Goal: Transaction & Acquisition: Purchase product/service

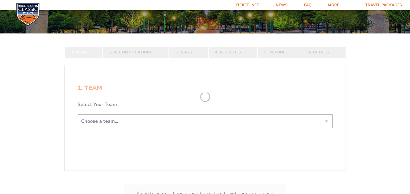
scroll to position [81, 0]
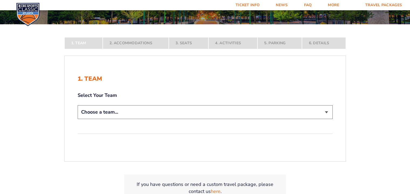
click at [322, 112] on select "Choose a team... [US_STATE] Wildcats [US_STATE] State Buckeyes [US_STATE] Tar H…" at bounding box center [205, 112] width 255 height 14
select select "12956"
click at [78, 119] on select "Choose a team... Kentucky Wildcats Ohio State Buckeyes North Carolina Tar Heels…" at bounding box center [205, 112] width 255 height 14
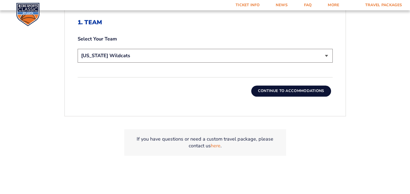
scroll to position [188, 0]
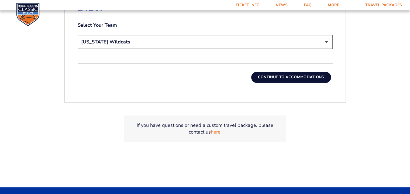
click at [291, 76] on button "Continue To Accommodations" at bounding box center [291, 77] width 80 height 11
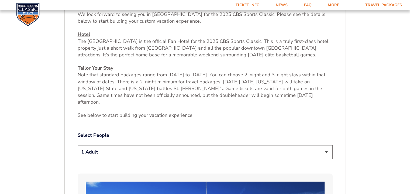
scroll to position [226, 0]
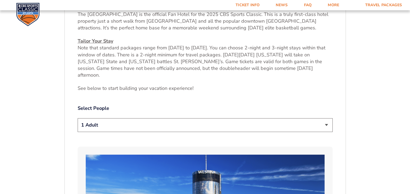
click at [325, 118] on select "1 Adult 2 Adults 3 Adults 4 Adults 2 Adults + 1 Child 2 Adults + 2 Children 2 A…" at bounding box center [205, 125] width 255 height 14
click at [78, 118] on select "1 Adult 2 Adults 3 Adults 4 Adults 2 Adults + 1 Child 2 Adults + 2 Children 2 A…" at bounding box center [205, 125] width 255 height 14
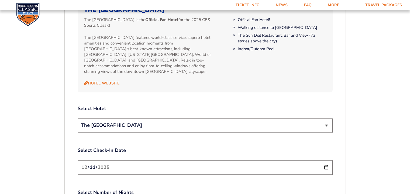
scroll to position [576, 0]
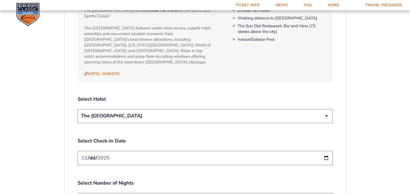
click at [326, 109] on select "The [GEOGRAPHIC_DATA]" at bounding box center [205, 116] width 255 height 14
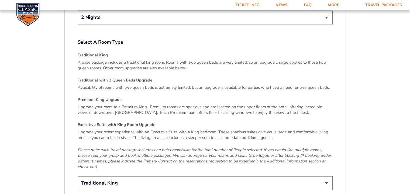
scroll to position [765, 0]
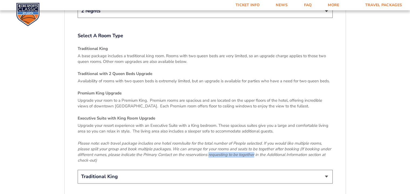
drag, startPoint x: 208, startPoint y: 142, endPoint x: 254, endPoint y: 142, distance: 45.2
click at [254, 142] on em "Please note: each travel package includes one hotel room/suite for the total nu…" at bounding box center [204, 151] width 253 height 22
copy em "requesting to be together"
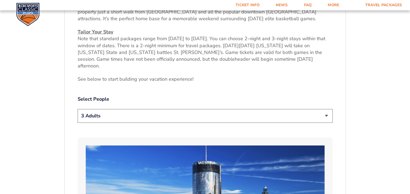
scroll to position [226, 0]
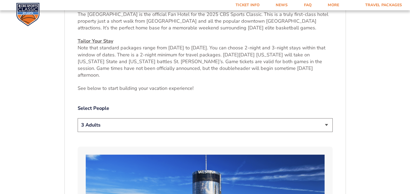
click at [325, 118] on select "1 Adult 2 Adults 3 Adults 4 Adults 2 Adults + 1 Child 2 Adults + 2 Children 2 A…" at bounding box center [205, 125] width 255 height 14
select select "2 Adults"
click at [78, 118] on select "1 Adult 2 Adults 3 Adults 4 Adults 2 Adults + 1 Child 2 Adults + 2 Children 2 A…" at bounding box center [205, 125] width 255 height 14
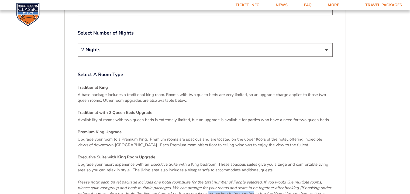
scroll to position [738, 0]
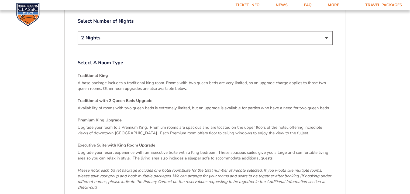
click at [117, 98] on h4 "Traditional with 2 Queen Beds Upgrade" at bounding box center [205, 101] width 255 height 6
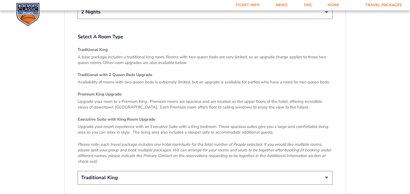
scroll to position [792, 0]
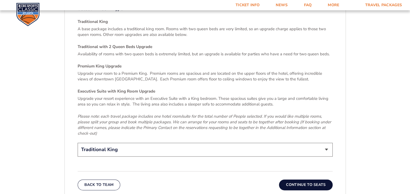
click at [326, 142] on select "Traditional King Traditional with 2 Queen Beds Upgrade (+$45 per night) Premium…" at bounding box center [205, 149] width 255 height 14
select select "Traditional with 2 Queen Beds Upgrade"
click at [78, 142] on select "Traditional King Traditional with 2 Queen Beds Upgrade (+$45 per night) Premium…" at bounding box center [205, 149] width 255 height 14
click at [308, 179] on button "Continue To Seats" at bounding box center [305, 184] width 53 height 11
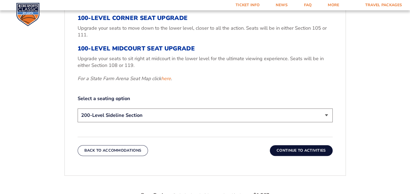
scroll to position [253, 0]
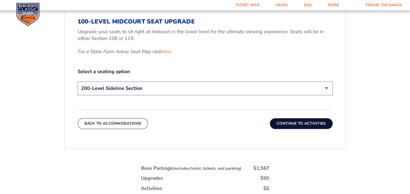
click at [325, 89] on select "200-Level Sideline Section 100-Level Corner Seat Upgrade (+$120 per person) 100…" at bounding box center [205, 88] width 255 height 14
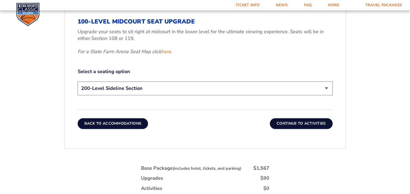
select select "100-Level Corner Seat Upgrade"
click at [78, 81] on select "200-Level Sideline Section 100-Level Corner Seat Upgrade (+$120 per person) 100…" at bounding box center [205, 88] width 255 height 14
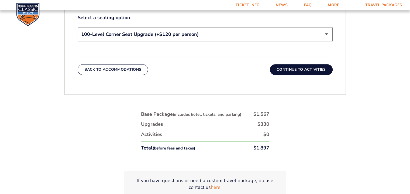
scroll to position [280, 0]
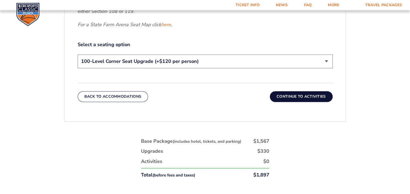
click at [296, 96] on button "Continue To Activities" at bounding box center [301, 96] width 63 height 11
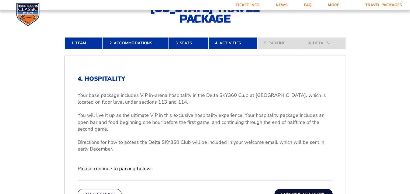
scroll to position [11, 0]
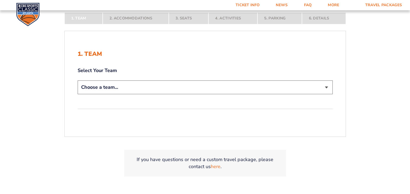
scroll to position [108, 0]
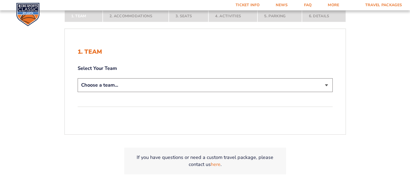
click at [181, 83] on select "Choose a team... [US_STATE] Wildcats [US_STATE] State Buckeyes [US_STATE] Tar H…" at bounding box center [205, 85] width 255 height 14
select select "12956"
click at [78, 78] on select "Choose a team... [US_STATE] Wildcats [US_STATE] State Buckeyes [US_STATE] Tar H…" at bounding box center [205, 85] width 255 height 14
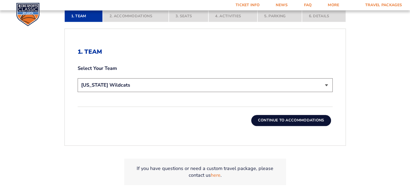
click at [284, 121] on button "Continue To Accommodations" at bounding box center [291, 120] width 80 height 11
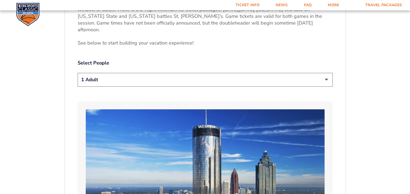
scroll to position [280, 0]
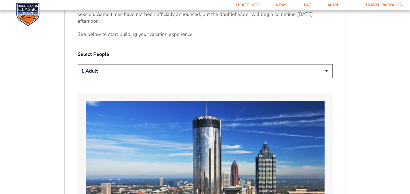
click at [324, 64] on select "1 Adult 2 Adults 3 Adults 4 Adults 2 Adults + 1 Child 2 Adults + 2 Children 2 A…" at bounding box center [205, 71] width 255 height 14
select select "2 Adults"
click at [78, 64] on select "1 Adult 2 Adults 3 Adults 4 Adults 2 Adults + 1 Child 2 Adults + 2 Children 2 A…" at bounding box center [205, 71] width 255 height 14
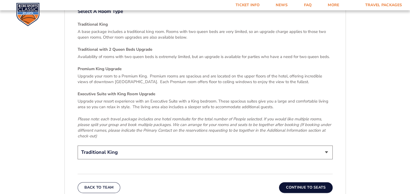
scroll to position [792, 0]
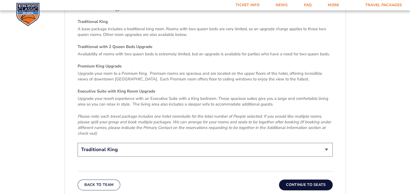
click at [327, 142] on select "Traditional King Traditional with 2 Queen Beds Upgrade (+$45 per night) Premium…" at bounding box center [205, 149] width 255 height 14
select select "Traditional with 2 Queen Beds Upgrade"
click at [78, 142] on select "Traditional King Traditional with 2 Queen Beds Upgrade (+$45 per night) Premium…" at bounding box center [205, 149] width 255 height 14
click at [312, 179] on button "Continue To Seats" at bounding box center [305, 184] width 53 height 11
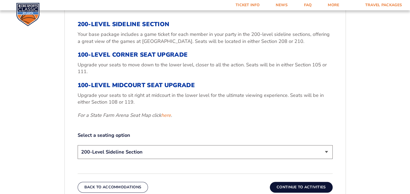
scroll to position [199, 0]
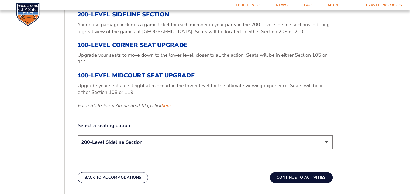
click at [327, 143] on select "200-Level Sideline Section 100-Level Corner Seat Upgrade (+$120 per person) 100…" at bounding box center [205, 142] width 255 height 14
select select "100-Level Corner Seat Upgrade"
click at [78, 135] on select "200-Level Sideline Section 100-Level Corner Seat Upgrade (+$120 per person) 100…" at bounding box center [205, 142] width 255 height 14
click at [295, 179] on button "Continue To Activities" at bounding box center [301, 177] width 63 height 11
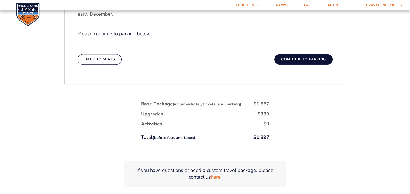
scroll to position [280, 0]
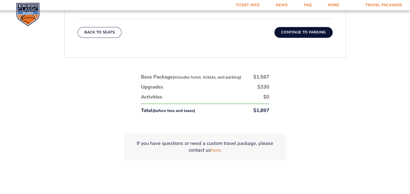
click at [301, 32] on button "Continue To Parking" at bounding box center [303, 32] width 58 height 11
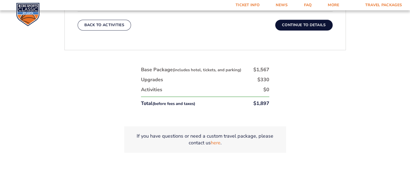
scroll to position [253, 0]
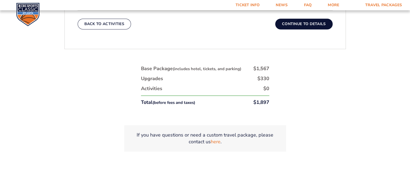
click at [310, 24] on button "Continue To Details" at bounding box center [303, 24] width 57 height 11
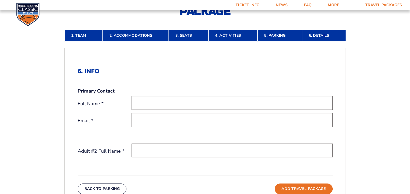
scroll to position [145, 0]
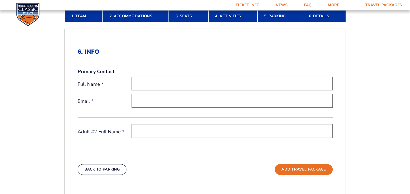
click at [141, 83] on input "text" at bounding box center [231, 83] width 201 height 14
type input "[PERSON_NAME]"
type input "[EMAIL_ADDRESS][DOMAIN_NAME]"
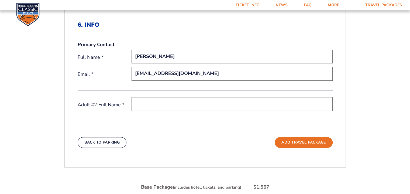
scroll to position [199, 0]
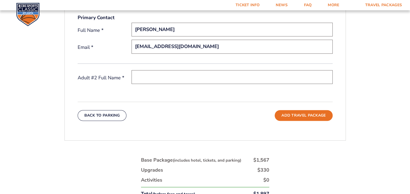
click at [149, 77] on input "text" at bounding box center [231, 77] width 201 height 14
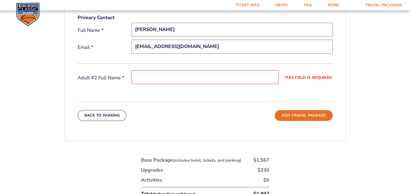
click at [136, 29] on input "[PERSON_NAME]" at bounding box center [231, 30] width 201 height 14
type input "[PERSON_NAME]"
click at [149, 76] on input "This field is required." at bounding box center [204, 77] width 147 height 14
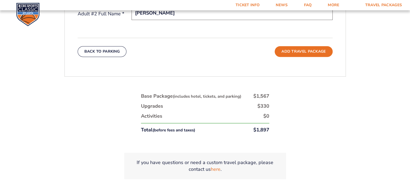
scroll to position [253, 0]
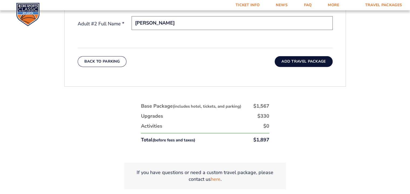
type input "[PERSON_NAME]"
click at [297, 62] on button "Add Travel Package" at bounding box center [303, 61] width 58 height 11
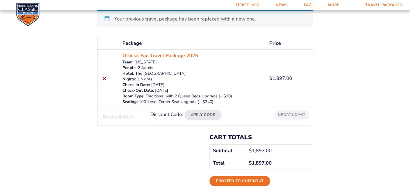
scroll to position [108, 0]
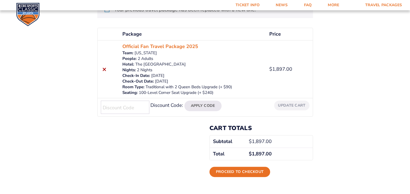
click at [166, 106] on label "Discount Code:" at bounding box center [166, 105] width 33 height 6
click at [149, 106] on input "Discount Code:" at bounding box center [125, 106] width 48 height 13
click at [126, 110] on input "Discount Code:" at bounding box center [125, 106] width 48 height 13
click at [235, 169] on link "Proceed to checkout" at bounding box center [239, 171] width 61 height 10
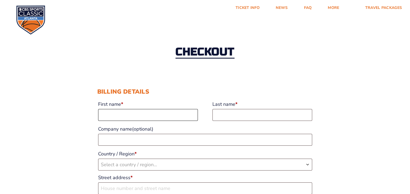
click at [124, 114] on input "First name *" at bounding box center [148, 115] width 100 height 12
type input "Allan"
type input "Cattoi"
type input "Allan Edward Cattoi"
select select "US"
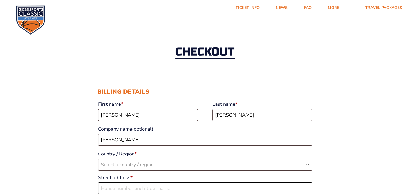
type input "614 E Cambridge Ln"
type input "Nicholasville"
type input "40356"
type input "18594214948"
type input "[EMAIL_ADDRESS][DOMAIN_NAME]"
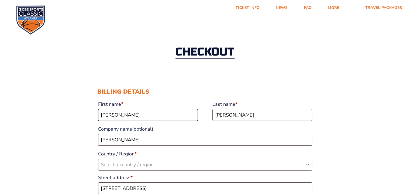
select select "US"
select select "KY"
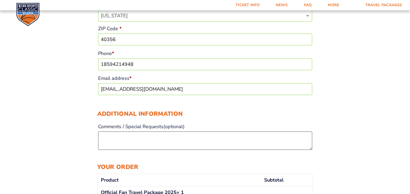
scroll to position [264, 0]
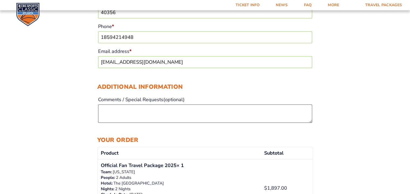
click at [113, 104] on label "Comments / Special Requests (optional)" at bounding box center [205, 100] width 214 height 10
click at [113, 104] on textarea "Comments / Special Requests (optional)" at bounding box center [205, 113] width 214 height 18
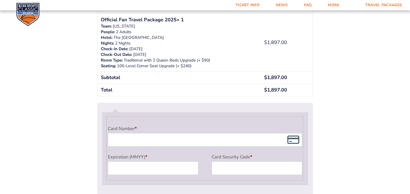
scroll to position [425, 0]
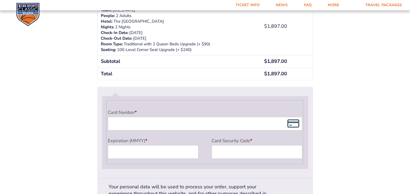
type textarea "These tickets are for my 2 sons staying in the same room. I will be booking sep…"
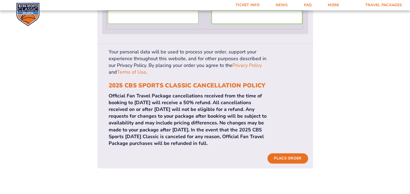
scroll to position [533, 0]
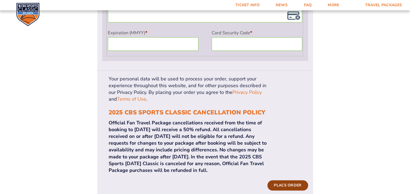
click at [296, 180] on button "Place order" at bounding box center [287, 185] width 40 height 10
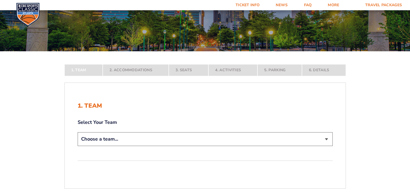
scroll to position [135, 0]
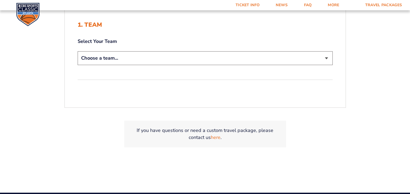
click at [116, 58] on select "Choose a team... [US_STATE] Wildcats [US_STATE] State Buckeyes [US_STATE] Tar H…" at bounding box center [205, 58] width 255 height 14
select select "12956"
click at [78, 51] on select "Choose a team... [US_STATE] Wildcats [US_STATE] State Buckeyes [US_STATE] Tar H…" at bounding box center [205, 58] width 255 height 14
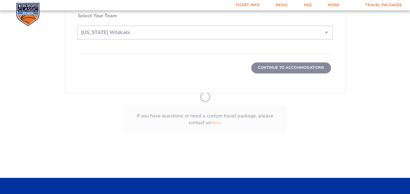
scroll to position [226, 0]
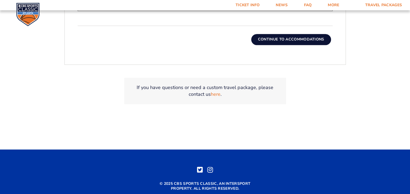
click at [270, 39] on button "Continue To Accommodations" at bounding box center [291, 39] width 80 height 11
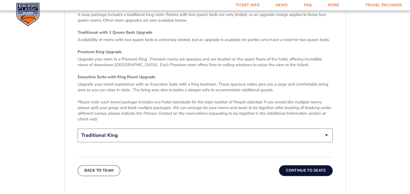
scroll to position [819, 0]
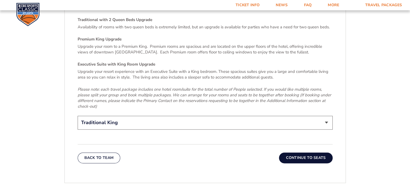
click at [299, 152] on button "Continue To Seats" at bounding box center [305, 157] width 53 height 11
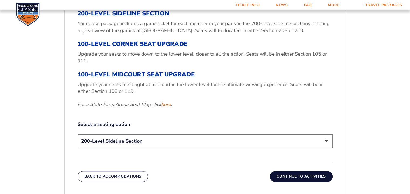
scroll to position [226, 0]
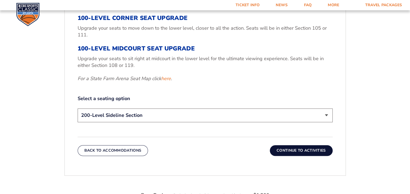
click at [290, 149] on button "Continue To Activities" at bounding box center [301, 150] width 63 height 11
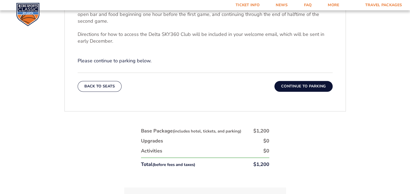
click at [297, 87] on button "Continue To Parking" at bounding box center [303, 86] width 58 height 11
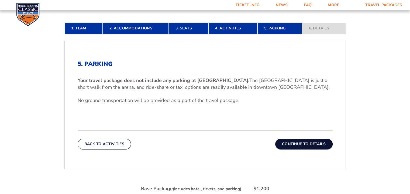
scroll to position [145, 0]
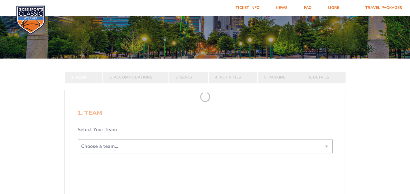
scroll to position [81, 0]
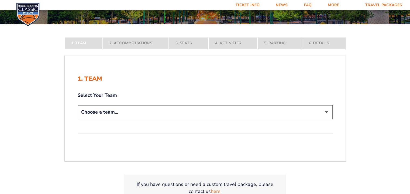
click at [180, 113] on select "Choose a team... Kentucky Wildcats Ohio State Buckeyes North Carolina Tar Heels…" at bounding box center [205, 112] width 255 height 14
select select "12956"
click at [78, 119] on select "Choose a team... Kentucky Wildcats Ohio State Buckeyes North Carolina Tar Heels…" at bounding box center [205, 112] width 255 height 14
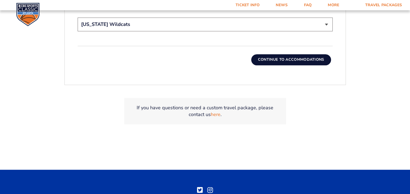
scroll to position [215, 0]
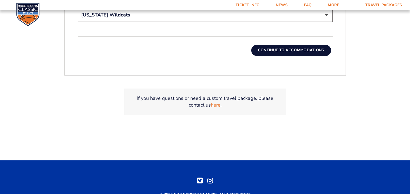
click at [281, 50] on button "Continue To Accommodations" at bounding box center [291, 50] width 80 height 11
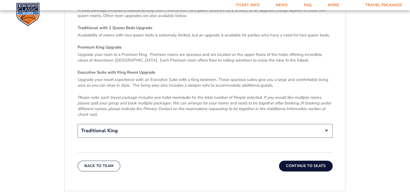
scroll to position [819, 0]
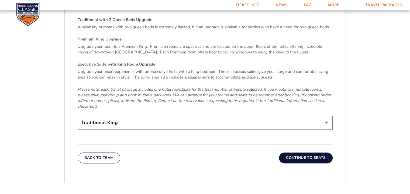
click at [306, 152] on button "Continue To Seats" at bounding box center [305, 157] width 53 height 11
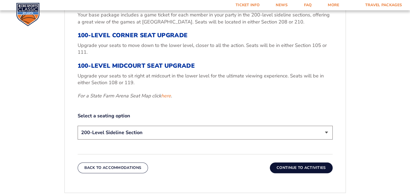
scroll to position [226, 0]
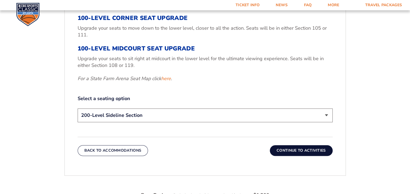
click at [326, 116] on select "200-Level Sideline Section 100-Level Corner Seat Upgrade (+$120 per person) 100…" at bounding box center [205, 115] width 255 height 14
select select "100-Level Corner Seat Upgrade"
click at [78, 108] on select "200-Level Sideline Section 100-Level Corner Seat Upgrade (+$120 per person) 100…" at bounding box center [205, 115] width 255 height 14
click at [311, 149] on button "Continue To Activities" at bounding box center [301, 150] width 63 height 11
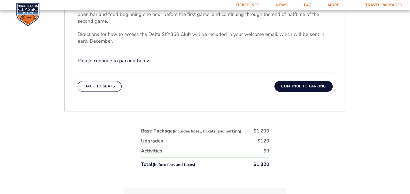
click at [310, 86] on button "Continue To Parking" at bounding box center [303, 86] width 58 height 11
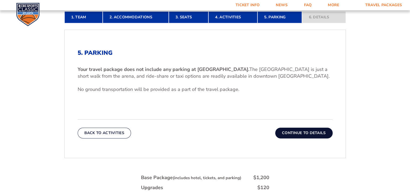
scroll to position [145, 0]
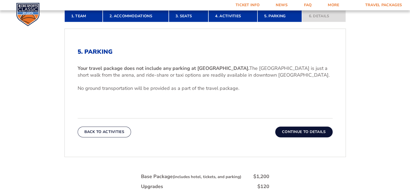
click at [291, 132] on button "Continue To Details" at bounding box center [303, 131] width 57 height 11
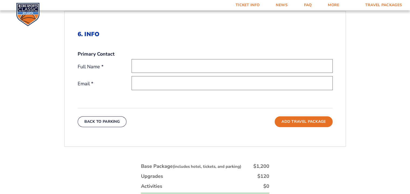
scroll to position [172, 0]
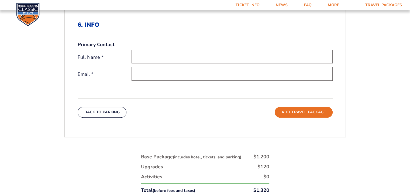
click at [146, 57] on input "text" at bounding box center [231, 57] width 201 height 14
type input "[PERSON_NAME]"
type input "[EMAIL_ADDRESS][DOMAIN_NAME]"
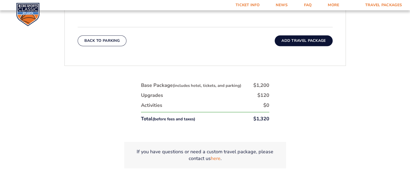
scroll to position [253, 0]
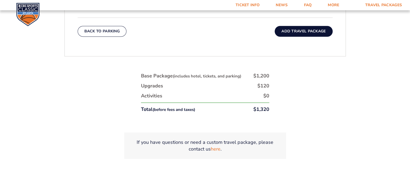
click at [299, 30] on button "Add Travel Package" at bounding box center [303, 31] width 58 height 11
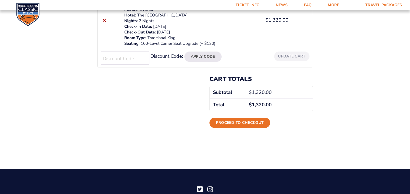
scroll to position [135, 0]
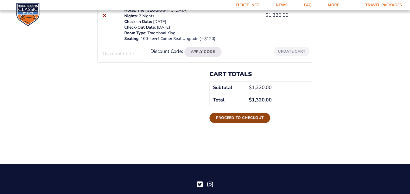
click at [252, 118] on link "Proceed to checkout" at bounding box center [239, 118] width 61 height 10
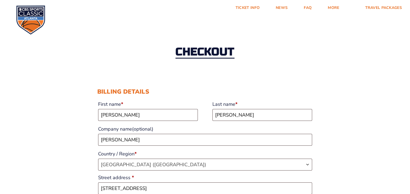
select select "KY"
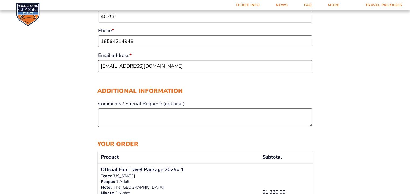
scroll to position [269, 0]
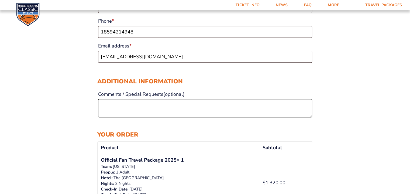
click at [107, 104] on textarea "Comments / Special Requests (optional)" at bounding box center [205, 108] width 214 height 18
click at [295, 105] on textarea "A separate order (24914) was placed for my 2 sons in a room with 2 queen beds. …" at bounding box center [205, 108] width 214 height 18
click at [302, 105] on textarea "A separate order (24914) was placed for my 2 sons in a room with 2 queen beds. …" at bounding box center [205, 108] width 214 height 18
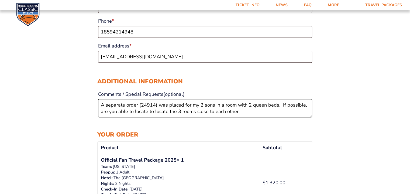
click at [169, 112] on textarea "A separate order (24914) was placed for my 2 sons in a room with 2 queen beds. …" at bounding box center [205, 108] width 214 height 18
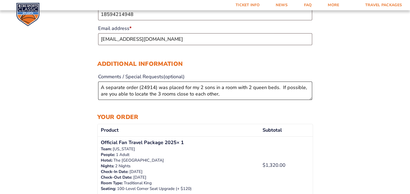
scroll to position [296, 0]
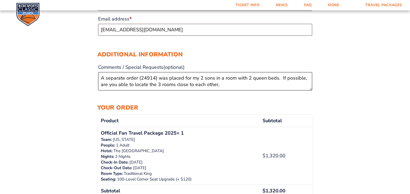
click at [220, 85] on textarea "A separate order (24914) was placed for my 2 sons in a room with 2 queen beds. …" at bounding box center [205, 81] width 214 height 18
click at [159, 86] on textarea "A separate order (24914) was placed for my 2 sons in a room with 2 queen beds. …" at bounding box center [205, 81] width 214 height 18
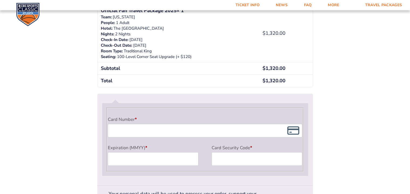
scroll to position [431, 0]
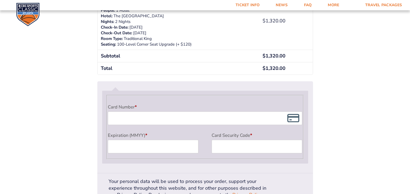
type textarea "A separate order (24914) was placed for my 2 sons in a room with 2 queen beds. …"
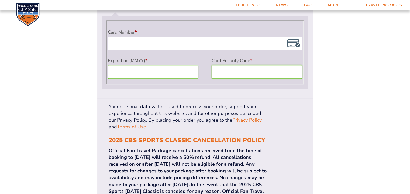
scroll to position [512, 0]
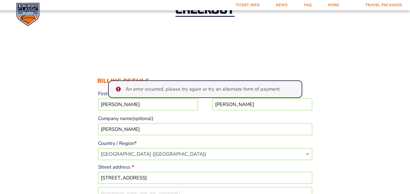
scroll to position [41, 0]
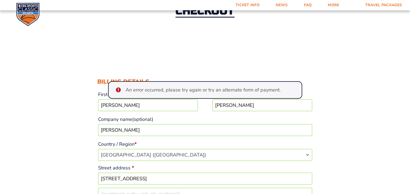
click at [116, 89] on ul "An error occurred, please try again or try an alternate form of payment." at bounding box center [205, 90] width 194 height 18
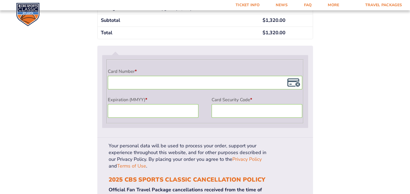
scroll to position [499, 0]
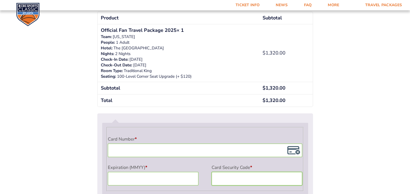
scroll to position [445, 0]
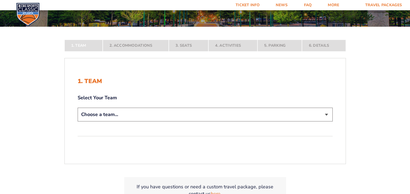
scroll to position [81, 0]
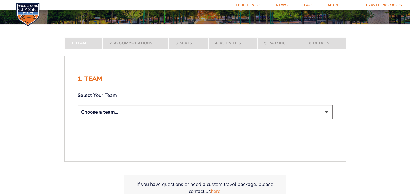
click at [157, 111] on select "Choose a team... [US_STATE] Wildcats [US_STATE] State Buckeyes [US_STATE] Tar H…" at bounding box center [205, 112] width 255 height 14
select select "12956"
click at [78, 119] on select "Choose a team... [US_STATE] Wildcats [US_STATE] State Buckeyes [US_STATE] Tar H…" at bounding box center [205, 112] width 255 height 14
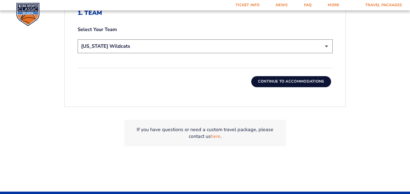
scroll to position [188, 0]
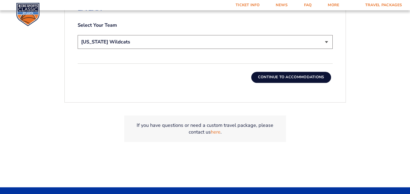
click at [288, 76] on button "Continue To Accommodations" at bounding box center [291, 77] width 80 height 11
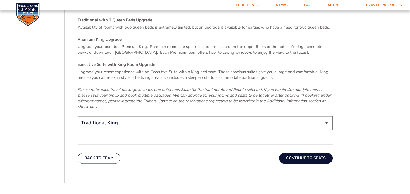
scroll to position [819, 0]
click at [305, 152] on button "Continue To Seats" at bounding box center [305, 157] width 53 height 11
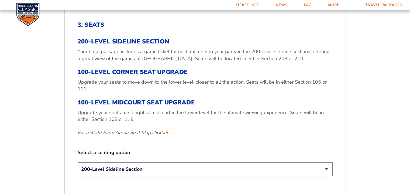
scroll to position [199, 0]
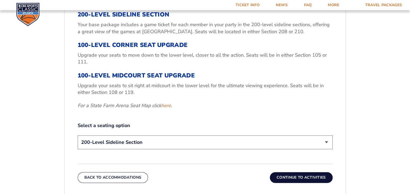
click at [326, 142] on select "200-Level Sideline Section 100-Level Corner Seat Upgrade (+$120 per person) 100…" at bounding box center [205, 142] width 255 height 14
select select "100-Level Corner Seat Upgrade"
click at [78, 135] on select "200-Level Sideline Section 100-Level Corner Seat Upgrade (+$120 per person) 100…" at bounding box center [205, 142] width 255 height 14
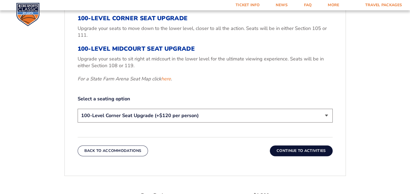
scroll to position [226, 0]
click at [291, 152] on button "Continue To Activities" at bounding box center [301, 150] width 63 height 11
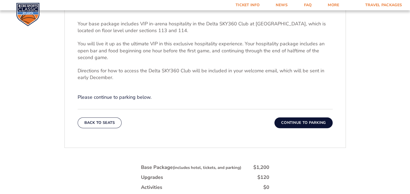
scroll to position [199, 0]
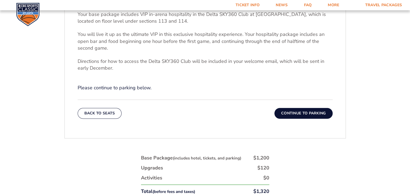
click at [302, 114] on button "Continue To Parking" at bounding box center [303, 113] width 58 height 11
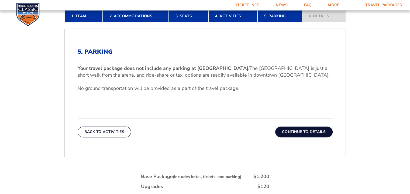
scroll to position [172, 0]
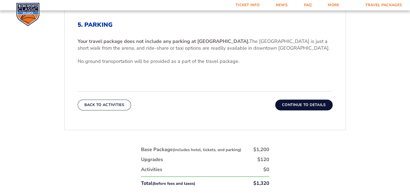
click at [304, 106] on button "Continue To Details" at bounding box center [303, 104] width 57 height 11
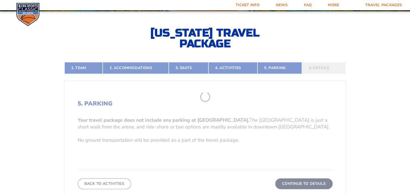
scroll to position [92, 0]
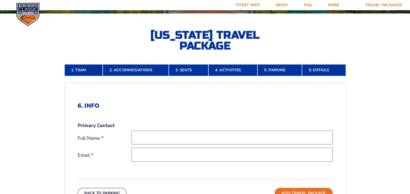
click at [148, 138] on input "text" at bounding box center [231, 137] width 201 height 14
type input "[PERSON_NAME]"
type input "[EMAIL_ADDRESS][DOMAIN_NAME]"
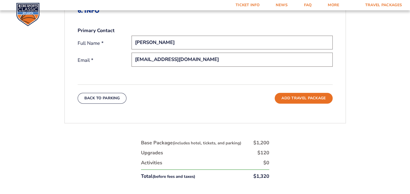
scroll to position [199, 0]
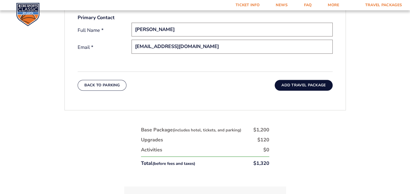
click at [296, 85] on button "Add Travel Package" at bounding box center [303, 85] width 58 height 11
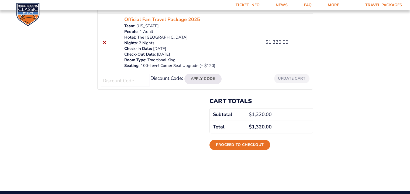
scroll to position [162, 0]
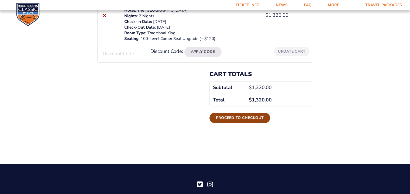
click at [232, 118] on link "Proceed to checkout" at bounding box center [239, 118] width 61 height 10
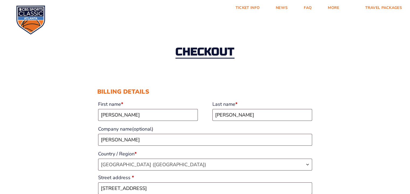
select select "KY"
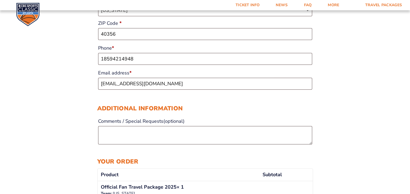
scroll to position [269, 0]
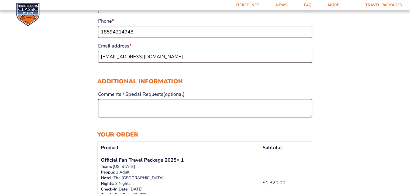
click at [108, 106] on textarea "Comments / Special Requests (optional)" at bounding box center [205, 108] width 214 height 18
click at [141, 107] on textarea "I have also placed order" at bounding box center [205, 108] width 214 height 18
click at [164, 106] on textarea "I have also placed an order" at bounding box center [205, 108] width 214 height 18
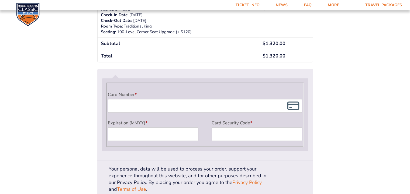
scroll to position [431, 0]
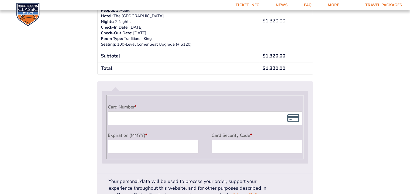
type textarea "I have also placed an order for 2 ticket packages (24914). Is it possible to lo…"
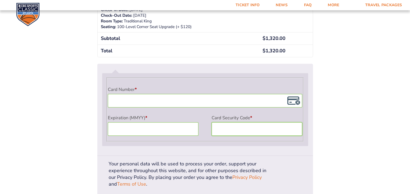
scroll to position [458, 0]
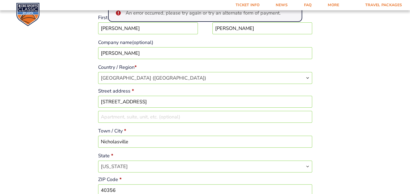
scroll to position [95, 0]
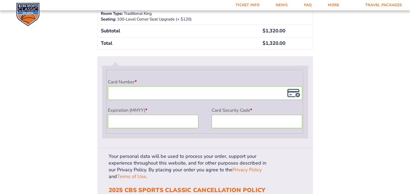
scroll to position [499, 0]
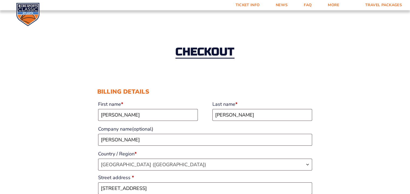
select select "KY"
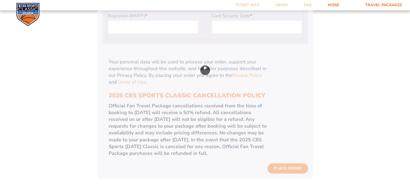
scroll to position [23, 0]
